Goal: Task Accomplishment & Management: Manage account settings

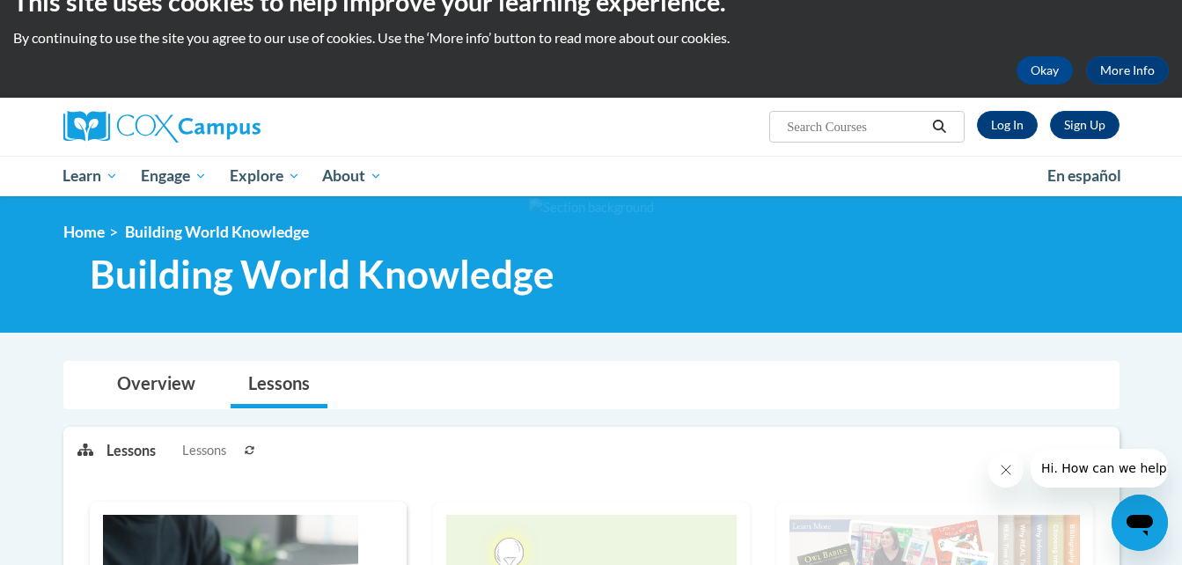
scroll to position [35, 0]
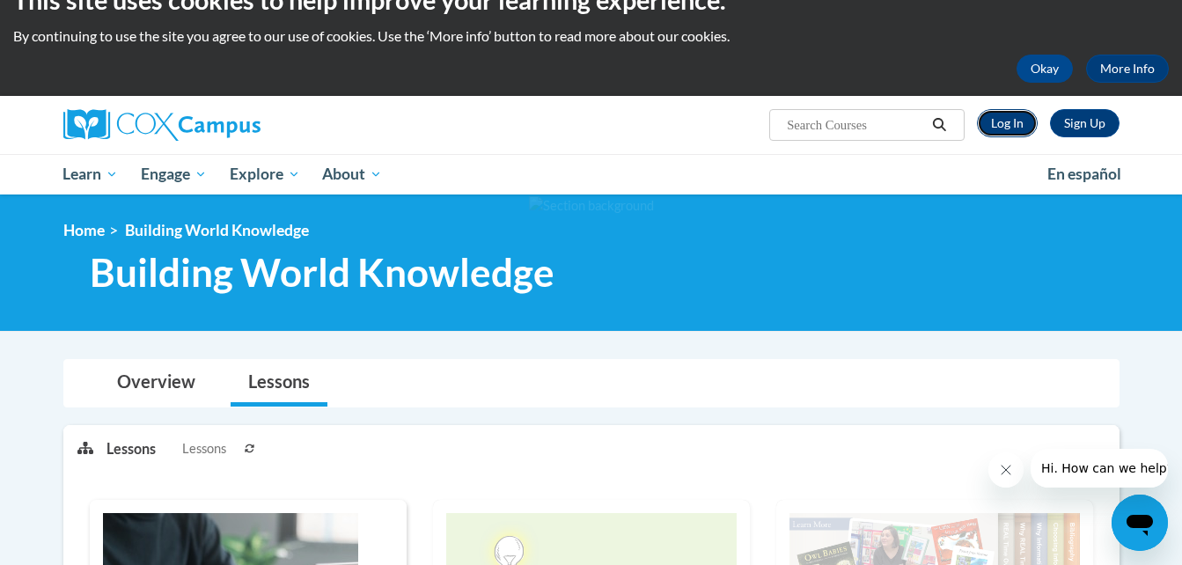
click at [1010, 122] on link "Log In" at bounding box center [1007, 123] width 61 height 28
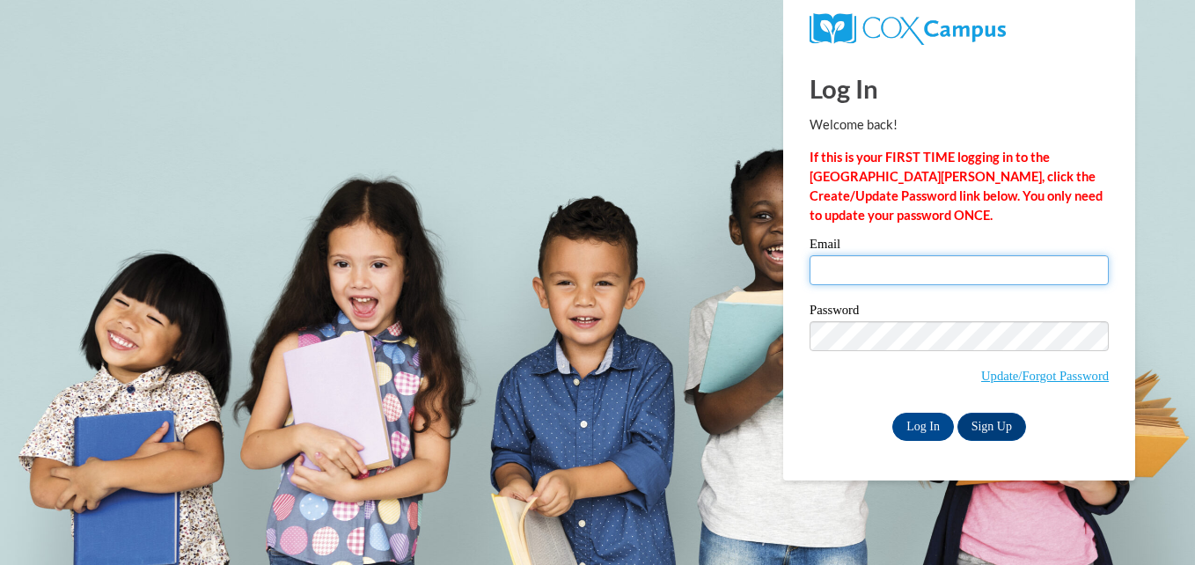
click at [906, 272] on input "Email" at bounding box center [959, 270] width 299 height 30
type input "Kelli_shiri@yahoo.com"
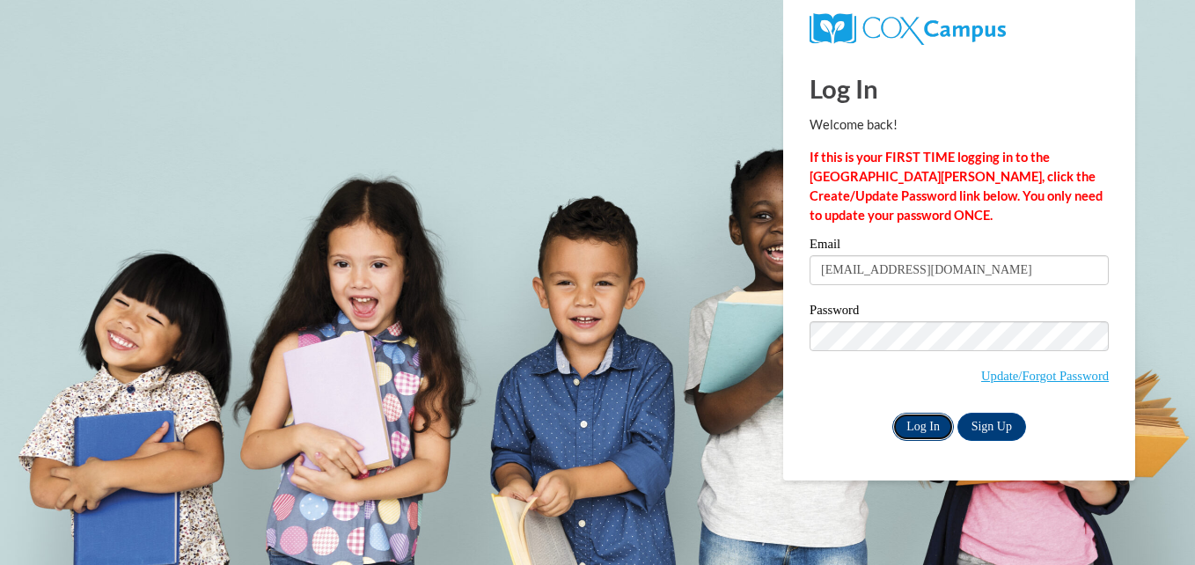
click at [930, 418] on input "Log In" at bounding box center [923, 427] width 62 height 28
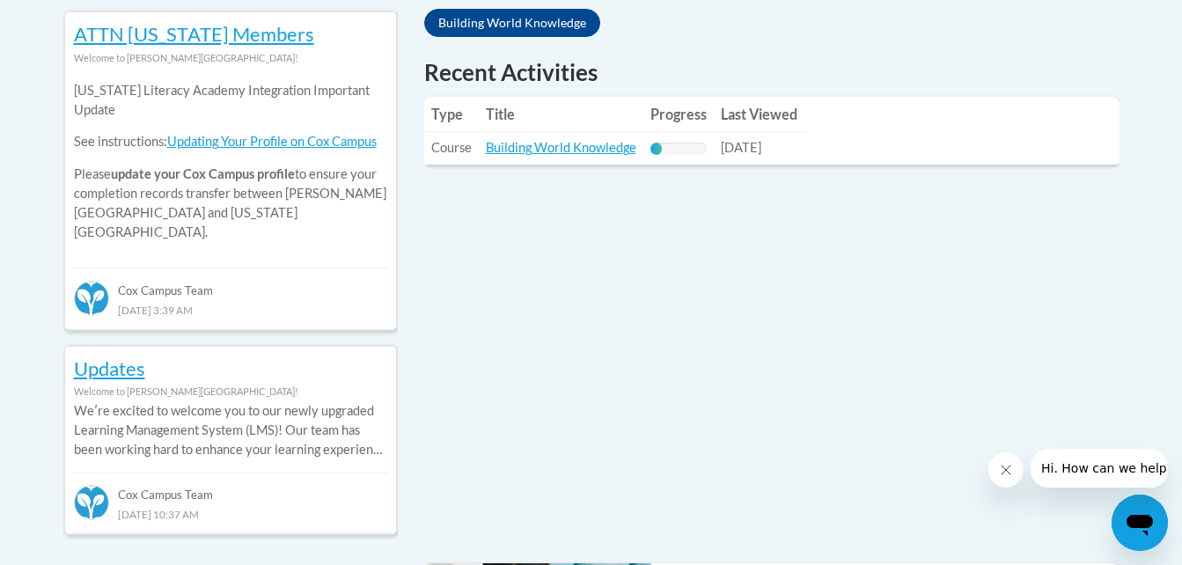
scroll to position [810, 0]
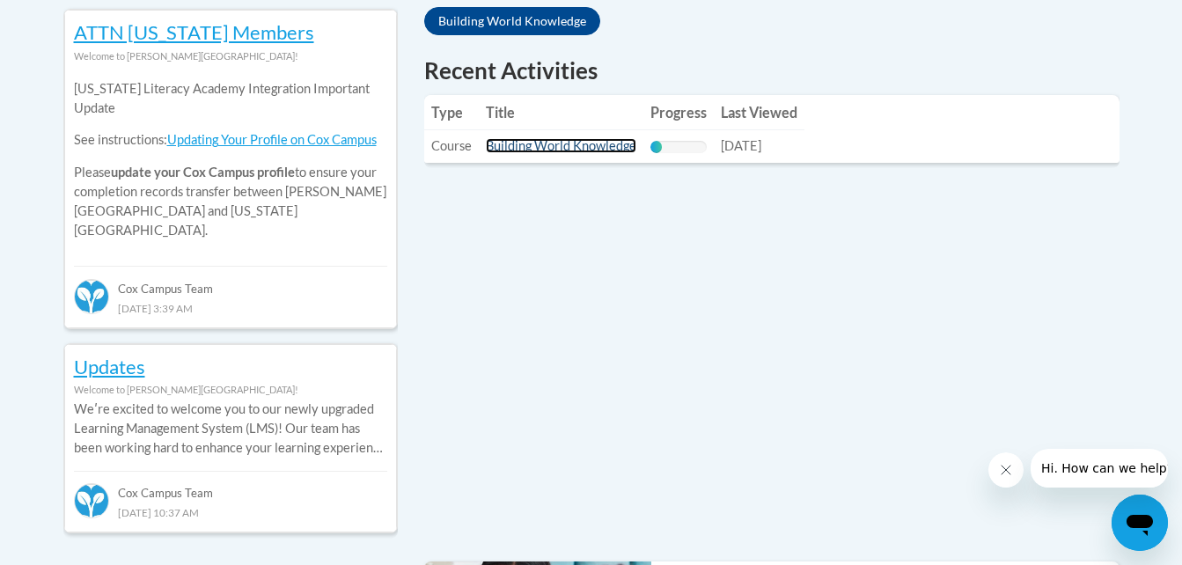
click at [554, 148] on link "Building World Knowledge" at bounding box center [561, 145] width 150 height 15
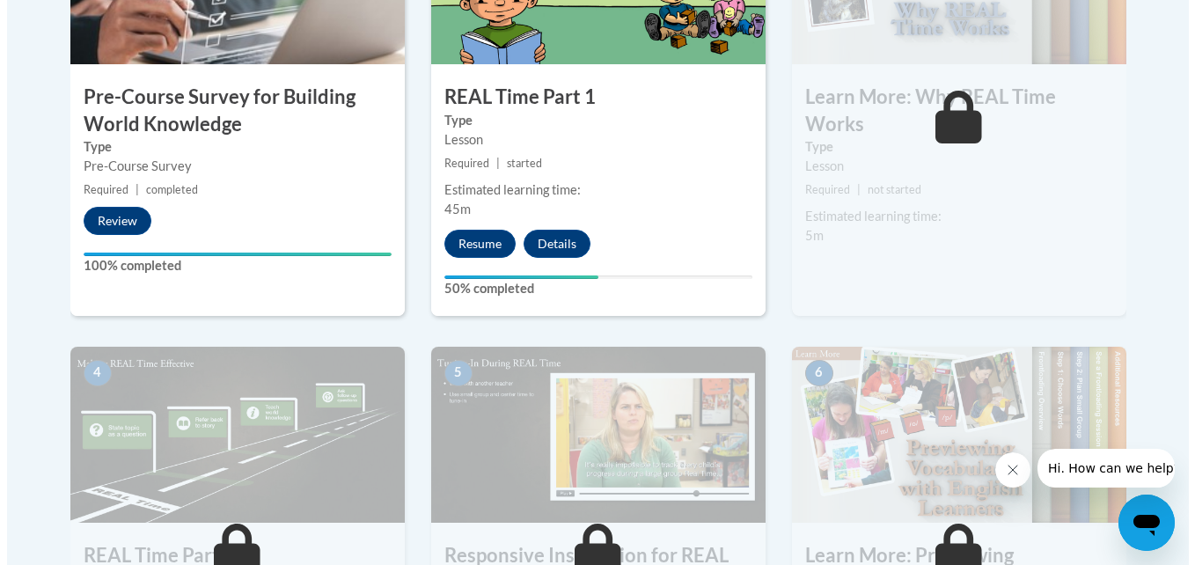
scroll to position [704, 0]
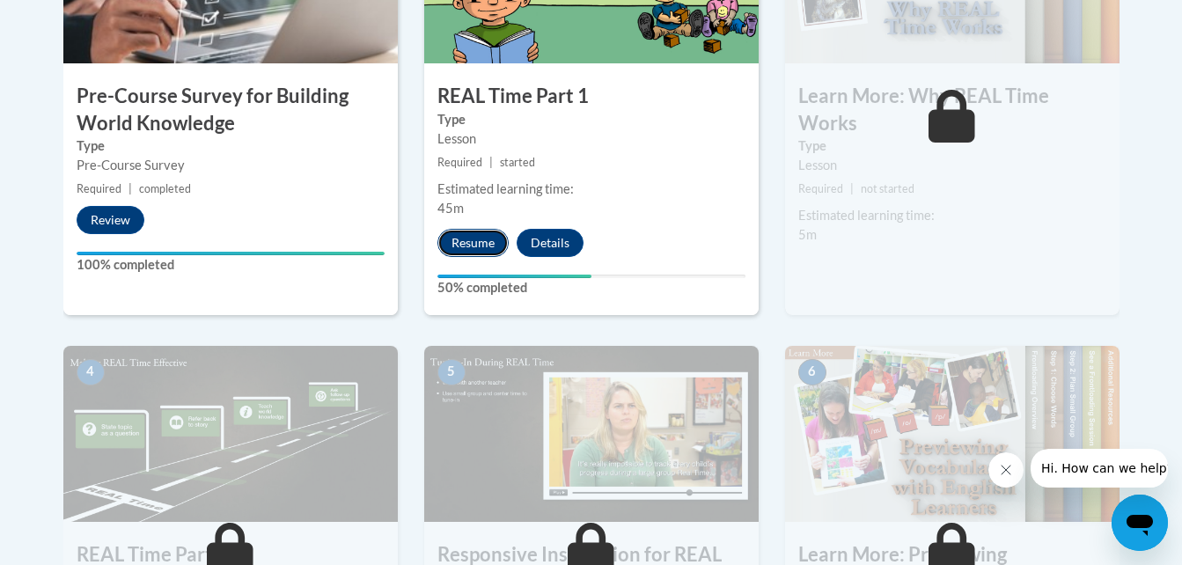
click at [460, 249] on button "Resume" at bounding box center [472, 243] width 71 height 28
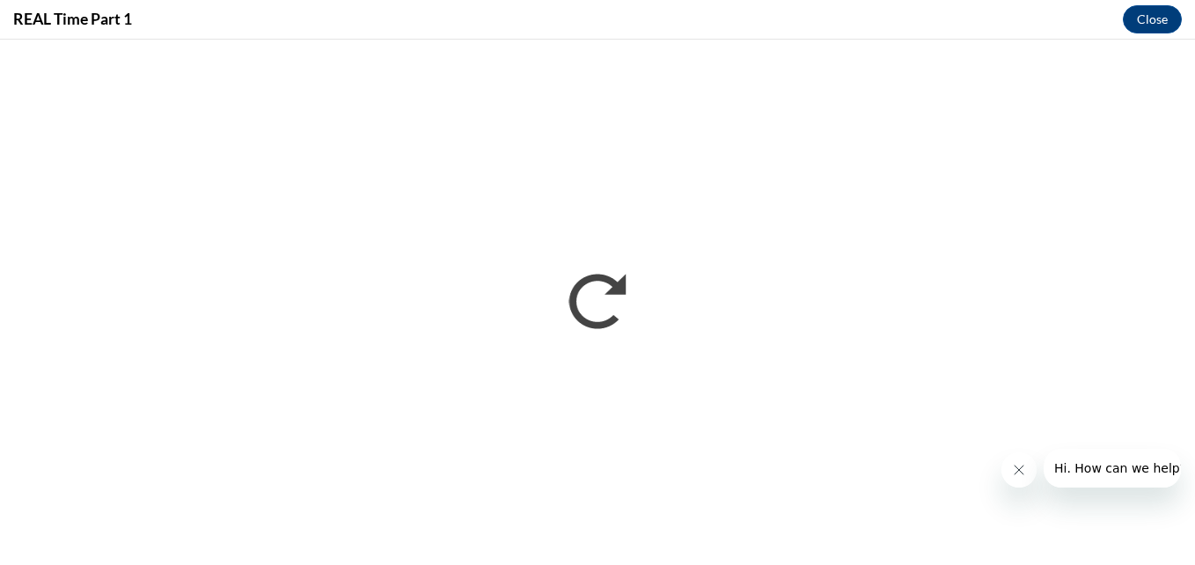
scroll to position [0, 0]
